Goal: Task Accomplishment & Management: Manage account settings

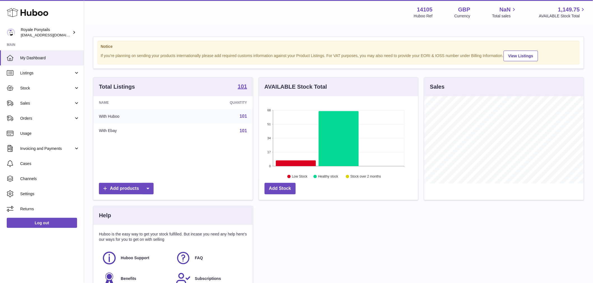
scroll to position [87, 159]
click at [49, 152] on link "Invoicing and Payments" at bounding box center [42, 148] width 84 height 15
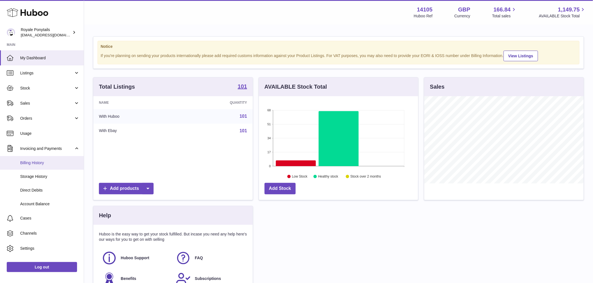
click at [43, 164] on span "Billing History" at bounding box center [49, 163] width 59 height 5
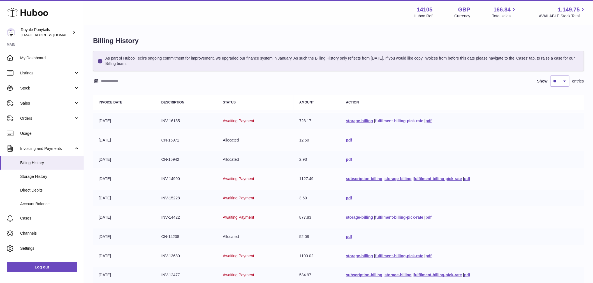
click at [391, 119] on link "fulfilment-billing-pick-rate" at bounding box center [399, 121] width 48 height 4
click at [46, 201] on link "Account Balance" at bounding box center [42, 204] width 84 height 14
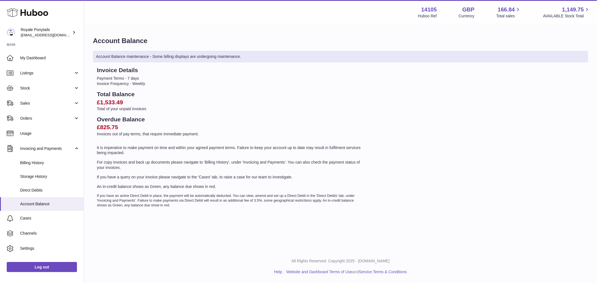
click at [129, 132] on p "Invoices out of pay terms, that require immediate payment." at bounding box center [230, 134] width 267 height 5
click at [142, 101] on h2 "£1,533.49" at bounding box center [230, 103] width 267 height 8
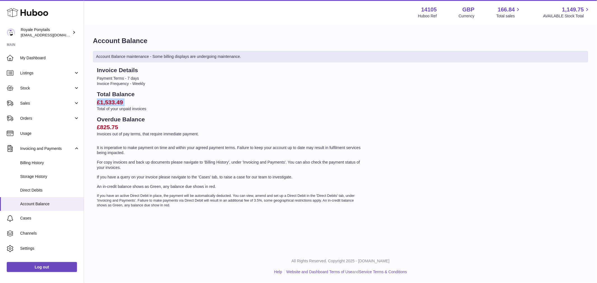
click at [142, 101] on h2 "£1,533.49" at bounding box center [230, 103] width 267 height 8
click at [161, 127] on h2 "£825.75" at bounding box center [230, 128] width 267 height 8
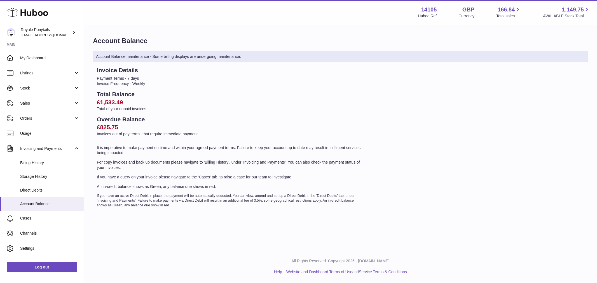
click at [136, 103] on h2 "£1,533.49" at bounding box center [230, 103] width 267 height 8
drag, startPoint x: 44, startPoint y: 168, endPoint x: 35, endPoint y: 166, distance: 9.9
click at [44, 168] on link "Billing History" at bounding box center [42, 163] width 84 height 14
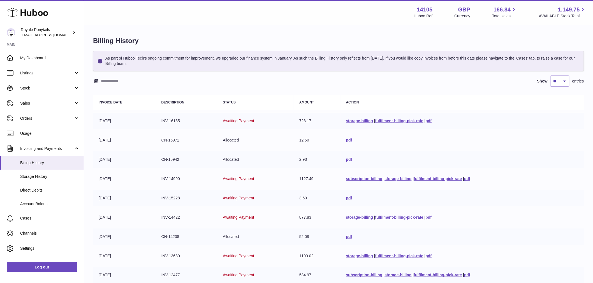
click at [346, 142] on link "pdf" at bounding box center [349, 140] width 6 height 4
